Goal: Task Accomplishment & Management: Use online tool/utility

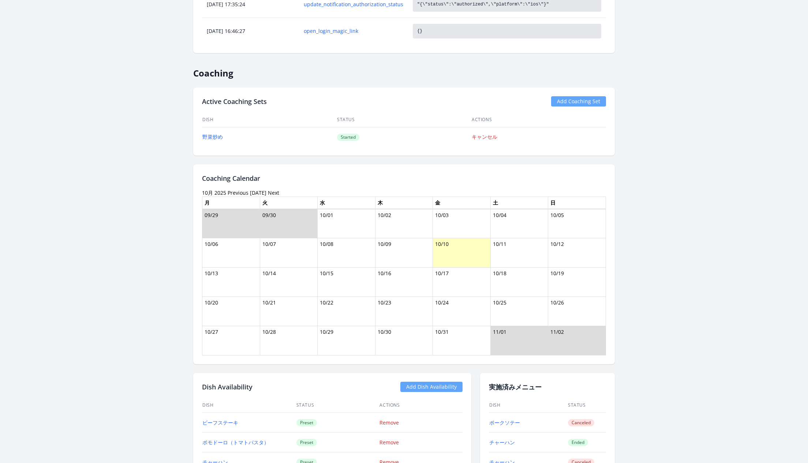
scroll to position [901, 0]
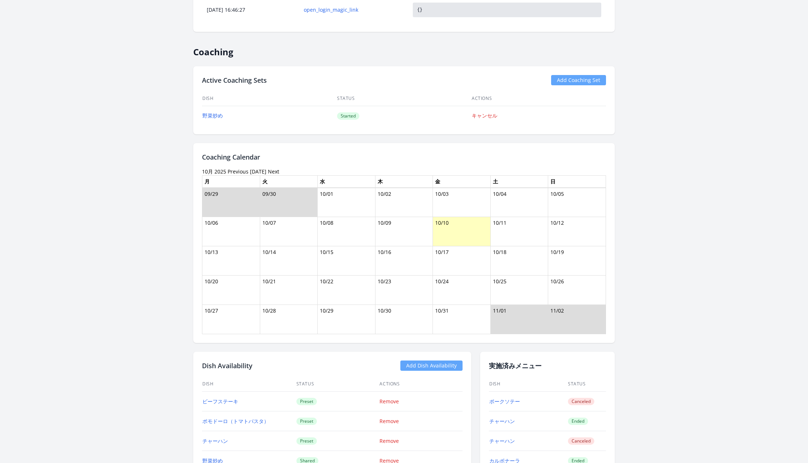
click at [232, 168] on link "Previous" at bounding box center [238, 171] width 21 height 7
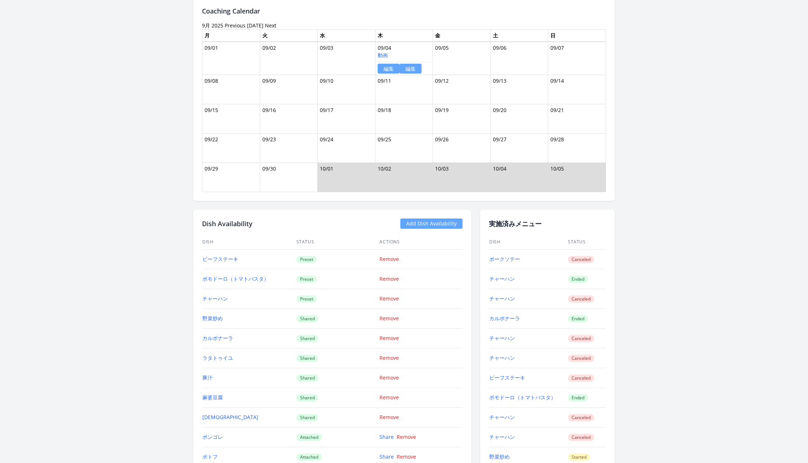
scroll to position [915, 0]
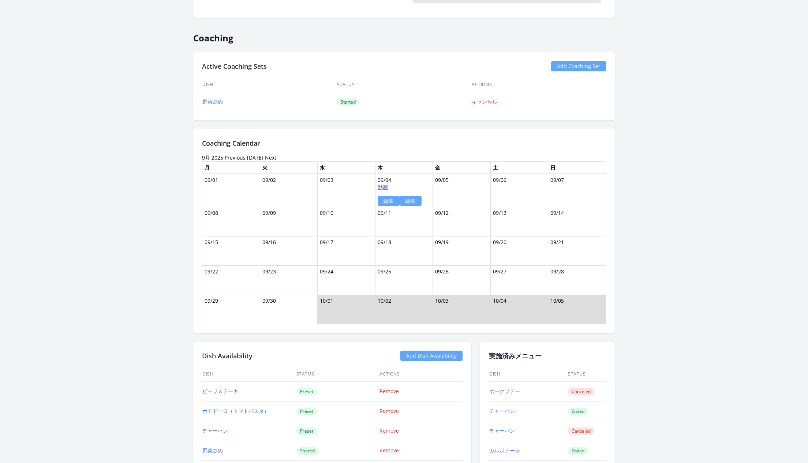
click at [383, 184] on link "動画" at bounding box center [383, 187] width 10 height 7
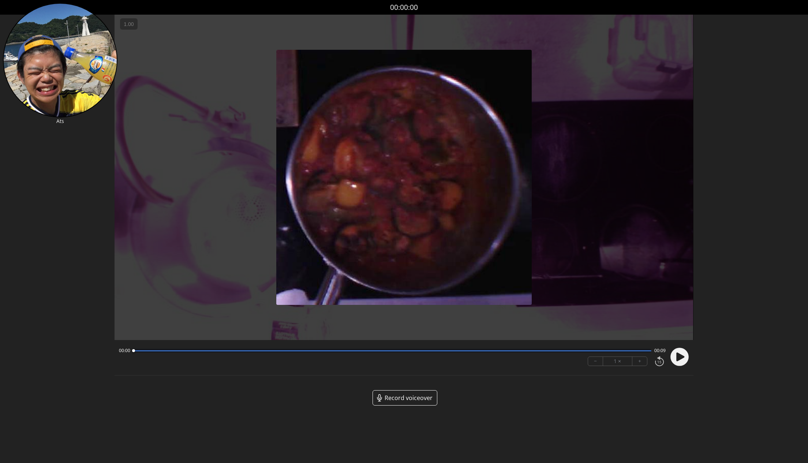
click at [398, 396] on span "Record voiceover" at bounding box center [408, 397] width 48 height 9
